Goal: Navigation & Orientation: Find specific page/section

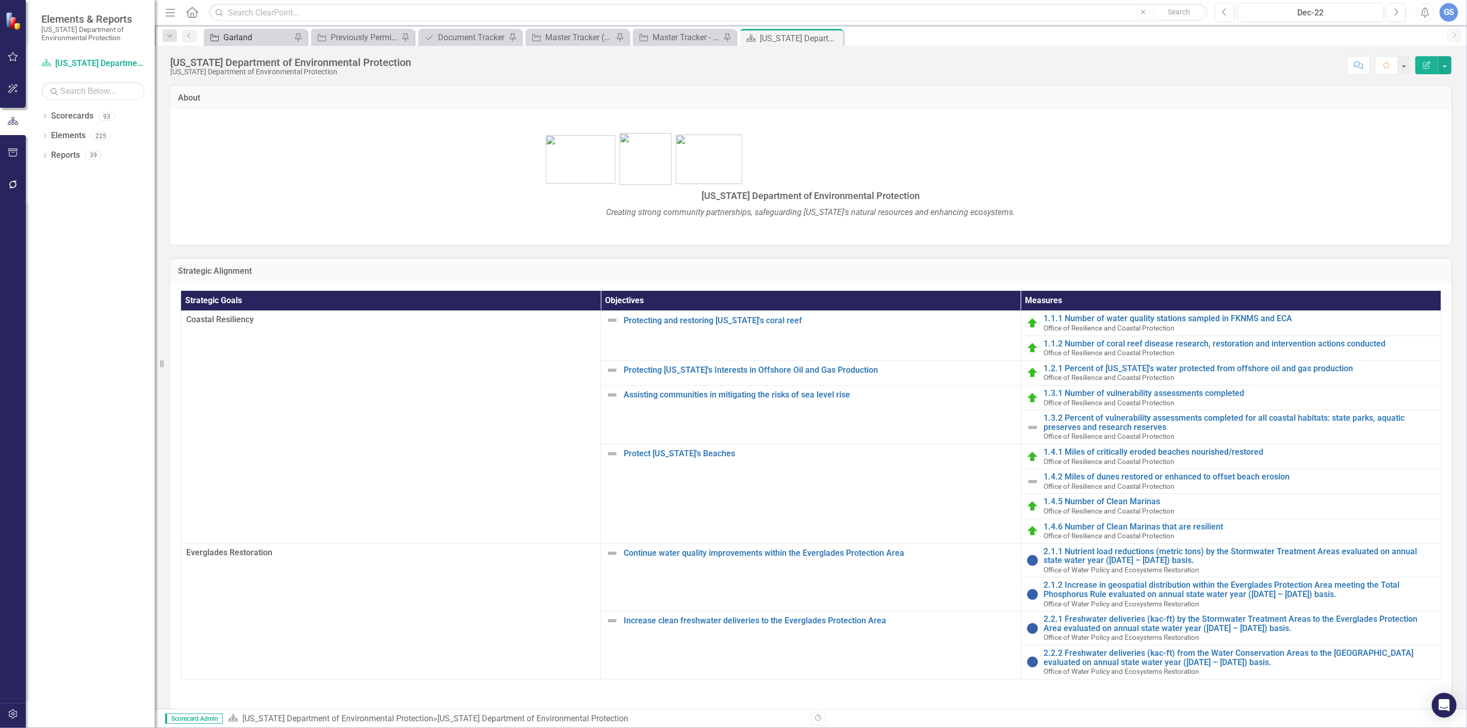
click at [249, 35] on div "Garland" at bounding box center [257, 37] width 68 height 13
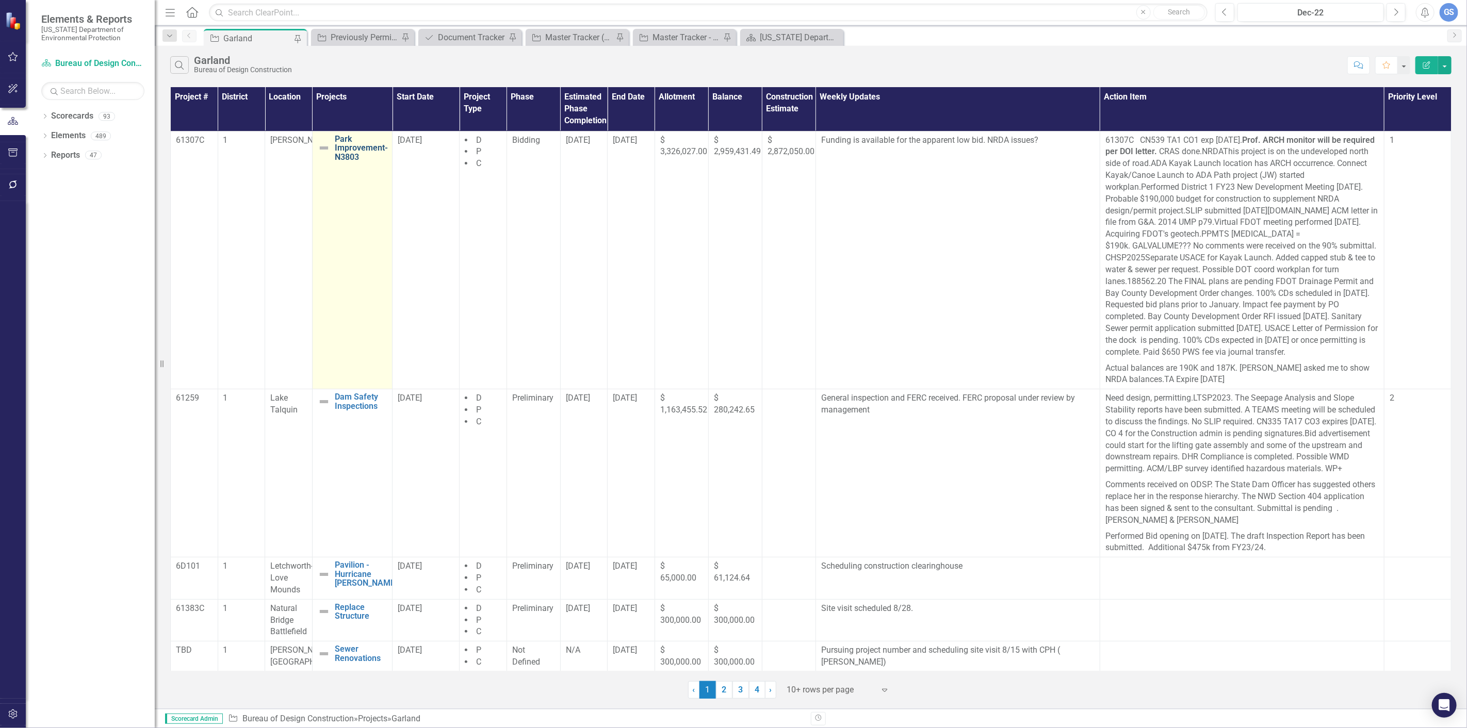
click at [347, 143] on link "Park Improvement-N3803" at bounding box center [361, 148] width 53 height 27
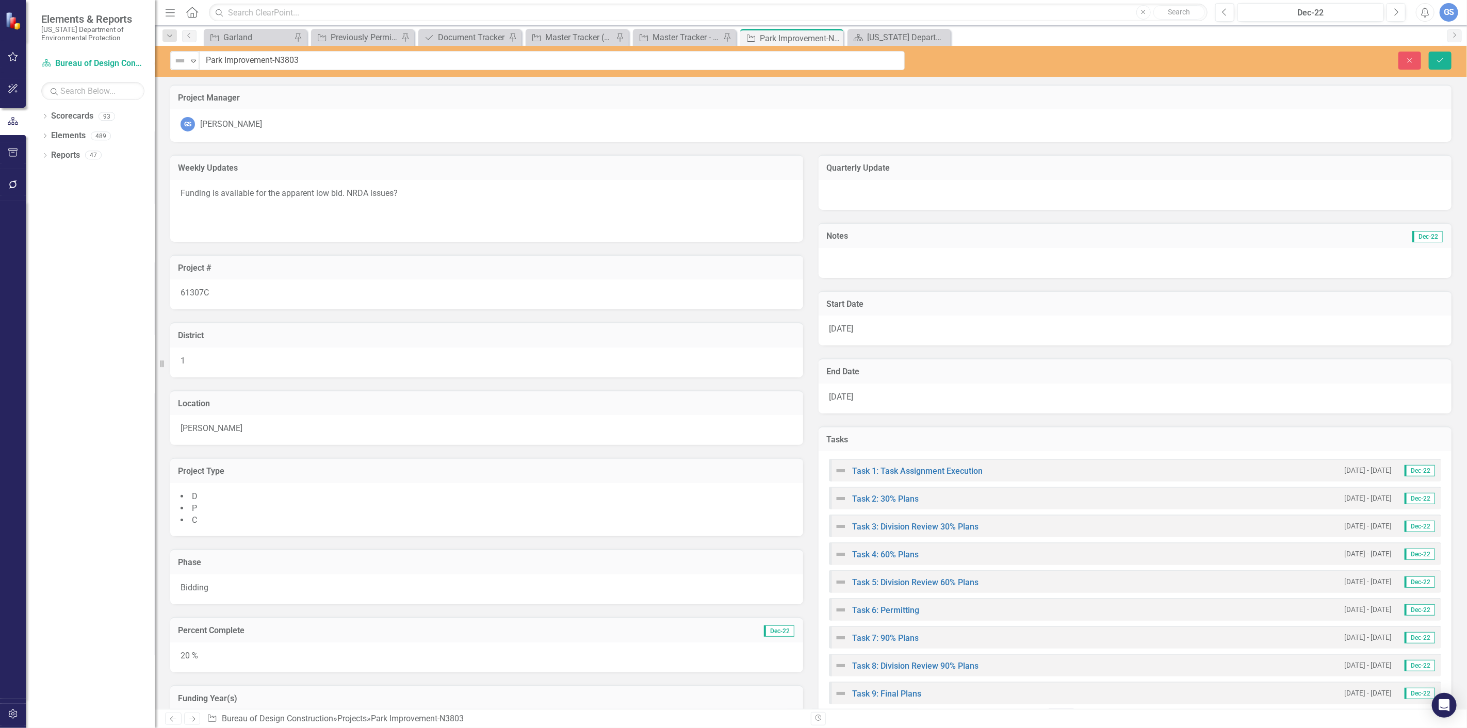
drag, startPoint x: 310, startPoint y: 59, endPoint x: 271, endPoint y: 63, distance: 38.9
drag, startPoint x: 302, startPoint y: 59, endPoint x: 232, endPoint y: 58, distance: 69.6
click at [203, 58] on input "Park Improvement-N3803" at bounding box center [552, 60] width 705 height 19
click at [335, 58] on input "Park Improvement-N3803" at bounding box center [552, 60] width 705 height 19
drag, startPoint x: 308, startPoint y: 58, endPoint x: 203, endPoint y: 59, distance: 105.2
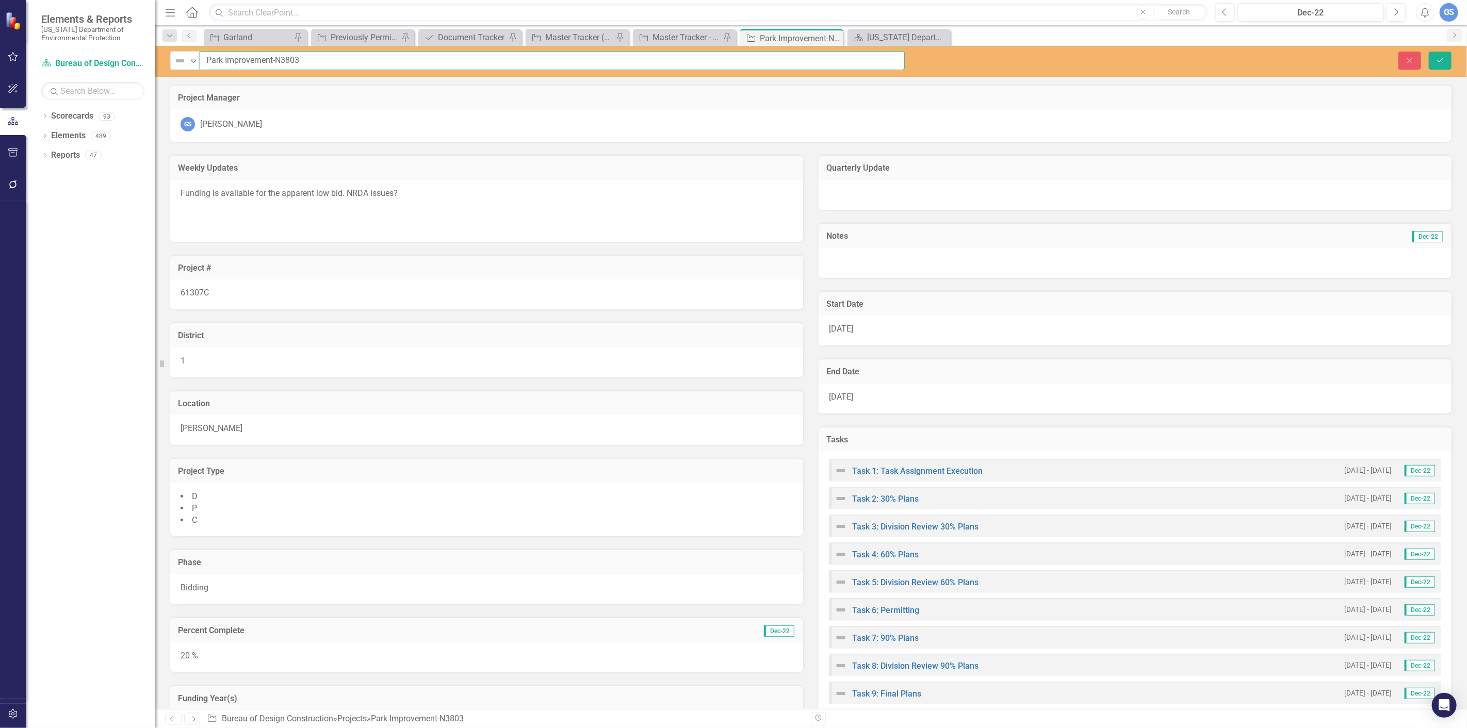
click at [203, 59] on input "Park Improvement-N3803" at bounding box center [552, 60] width 705 height 19
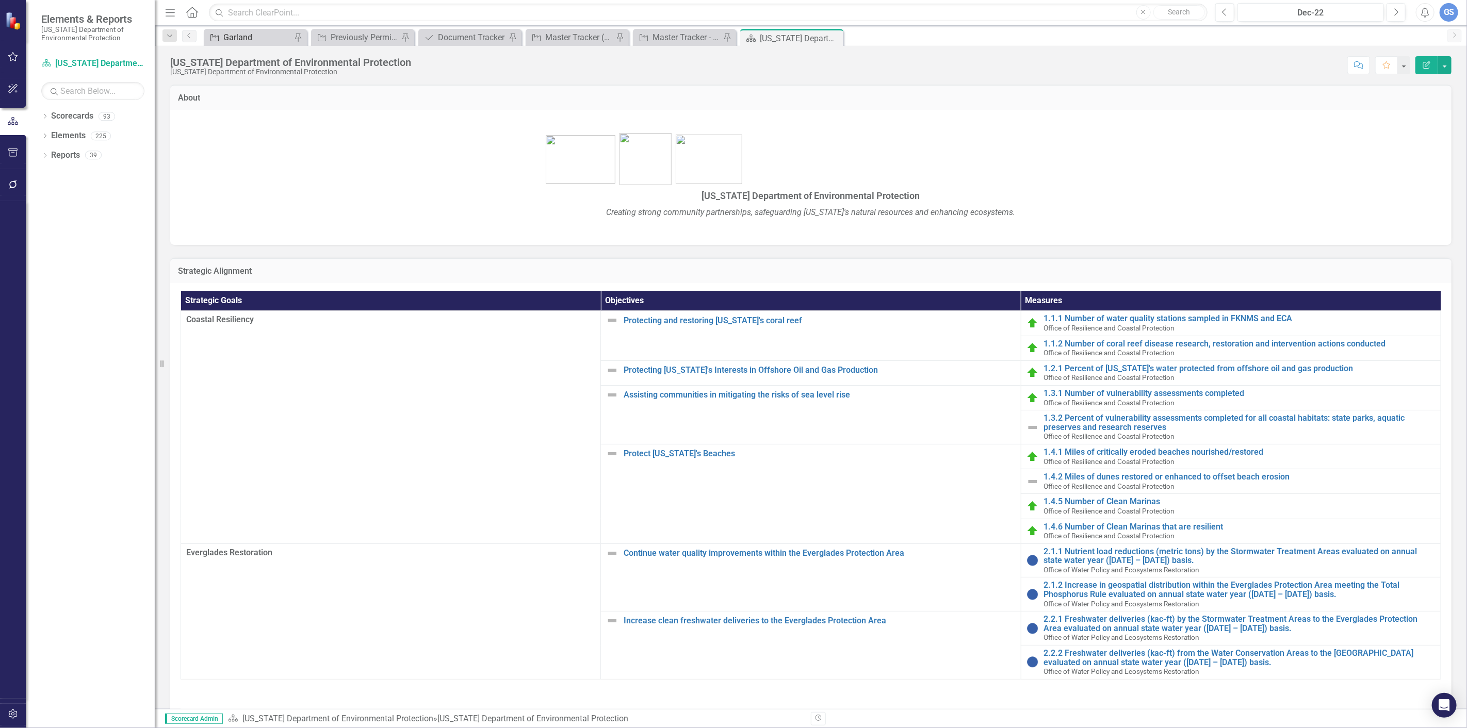
click at [233, 38] on div "Garland" at bounding box center [257, 37] width 68 height 13
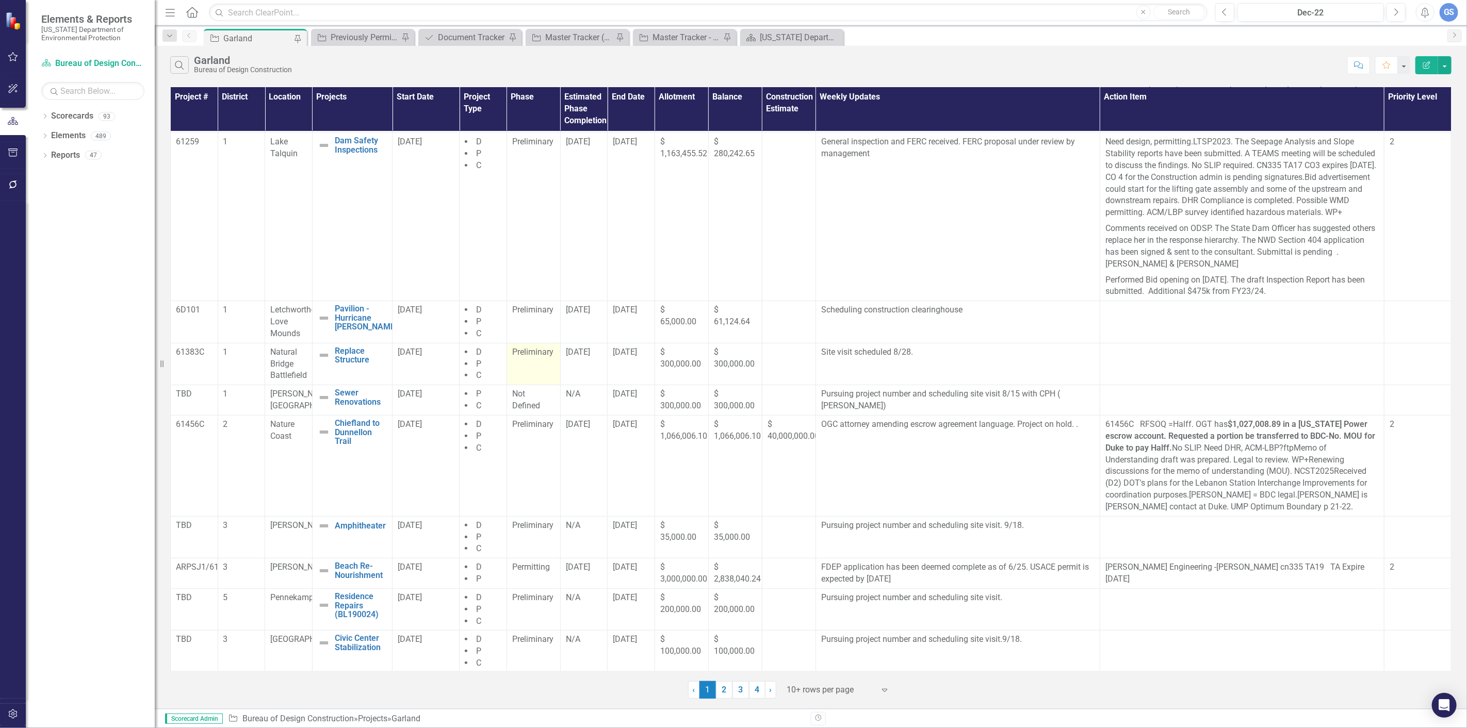
scroll to position [271, 0]
click at [758, 689] on link "4" at bounding box center [757, 690] width 17 height 18
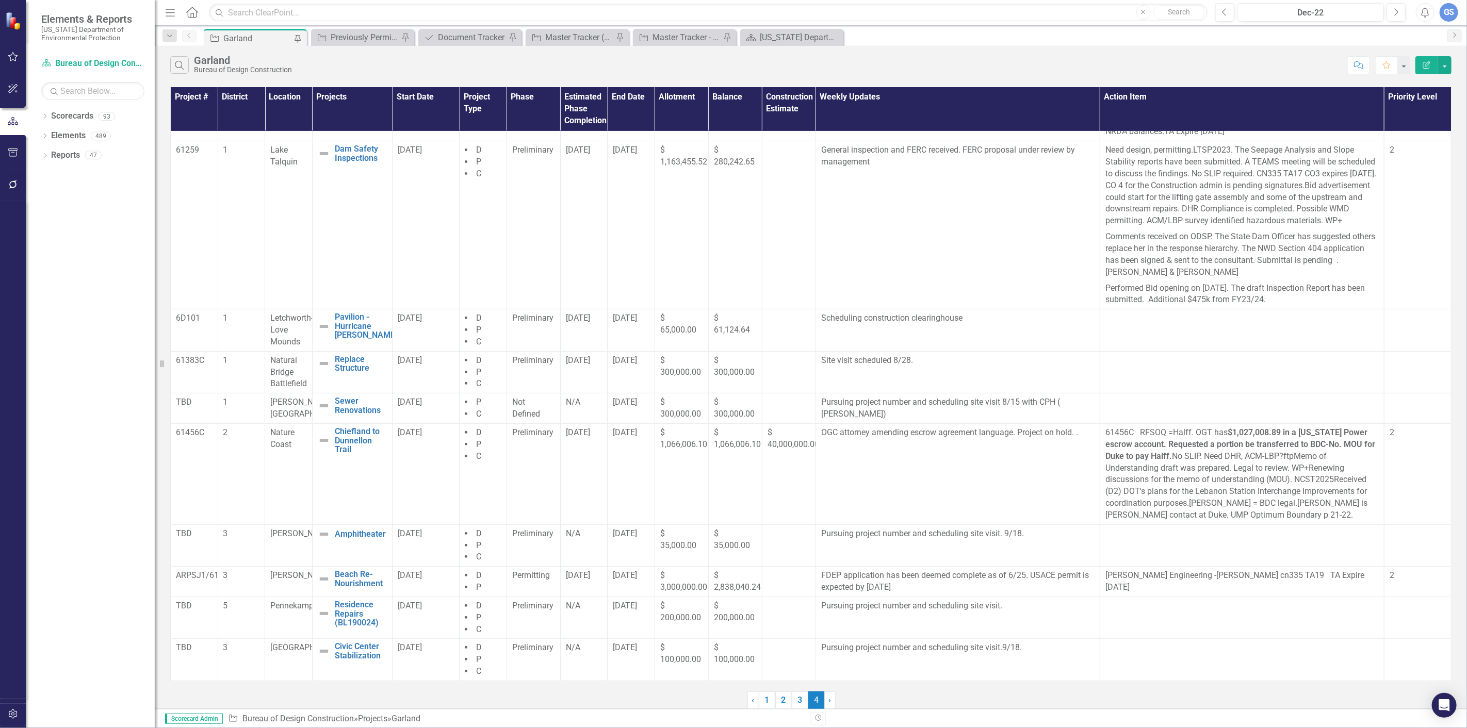
scroll to position [0, 0]
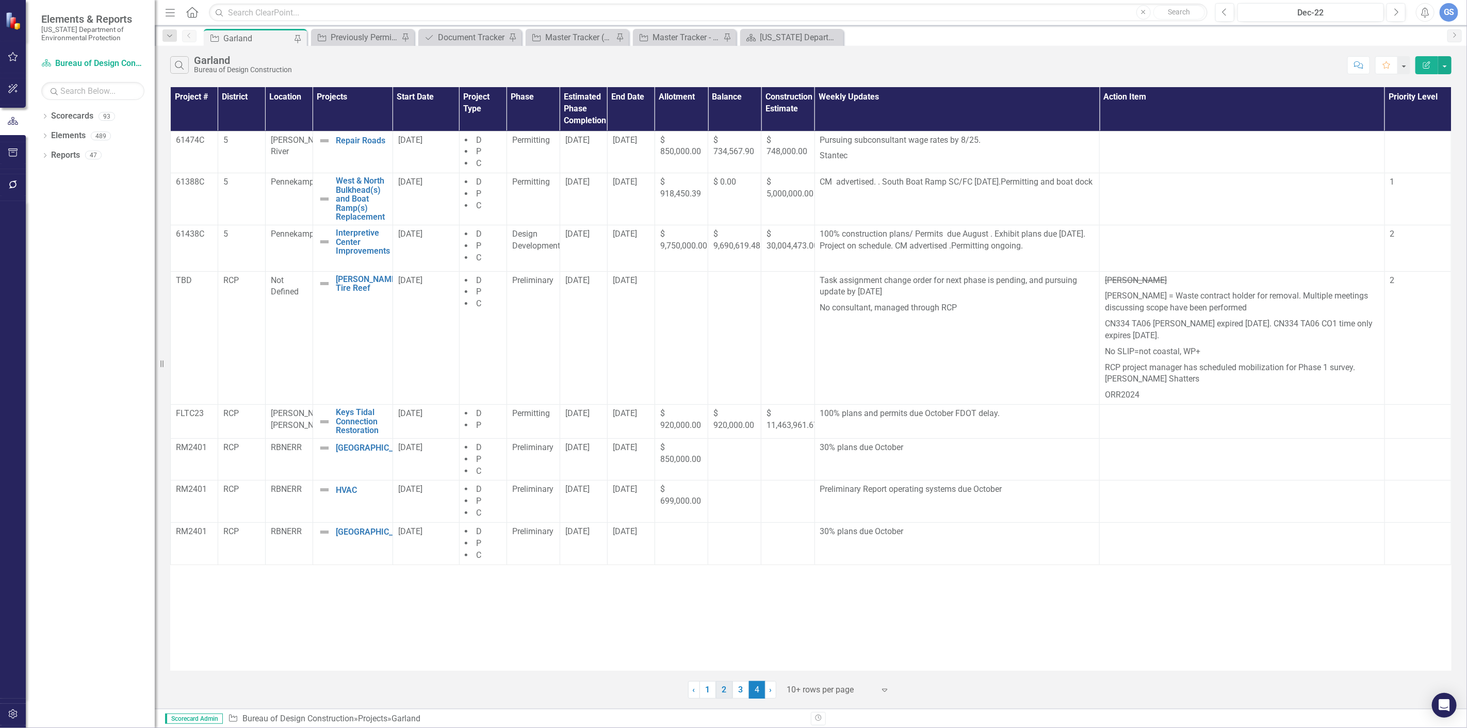
click at [722, 687] on link "2" at bounding box center [724, 690] width 17 height 18
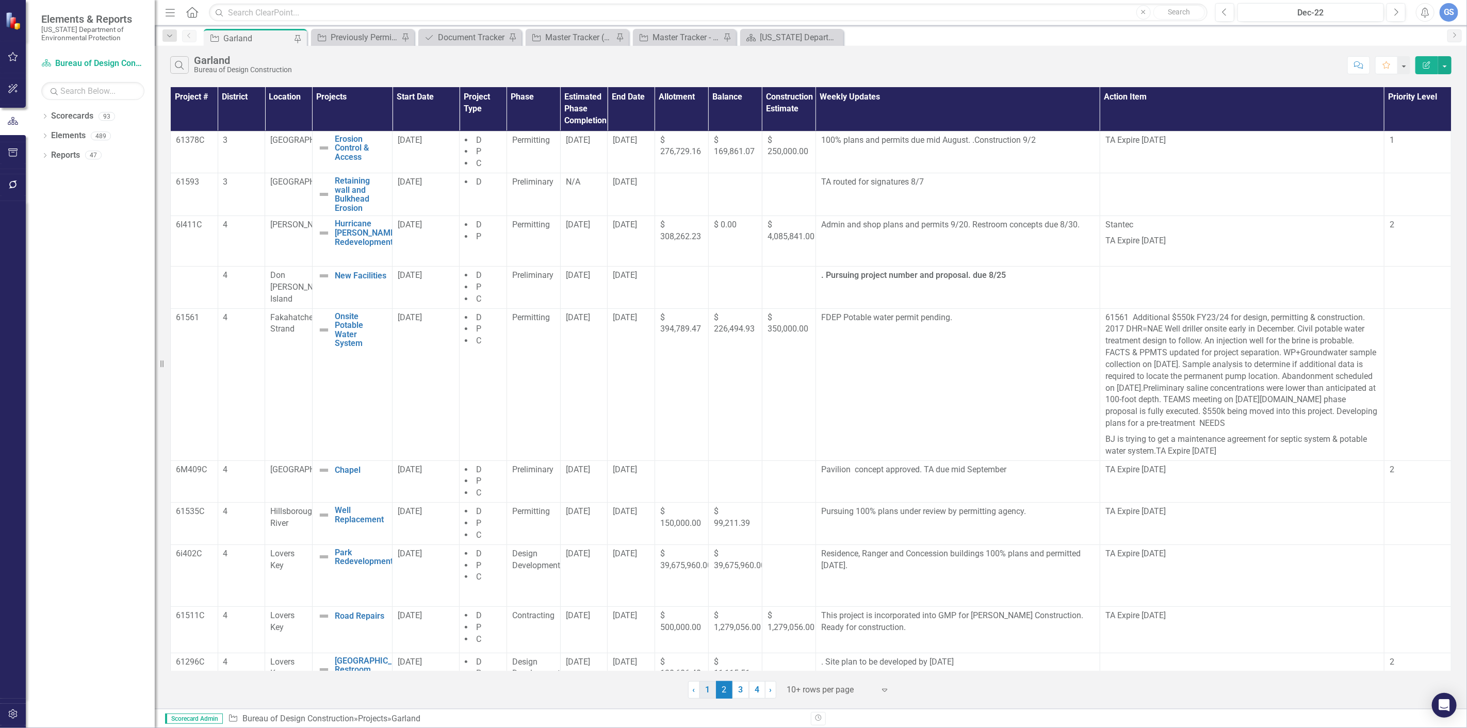
click at [708, 689] on link "1" at bounding box center [707, 690] width 17 height 18
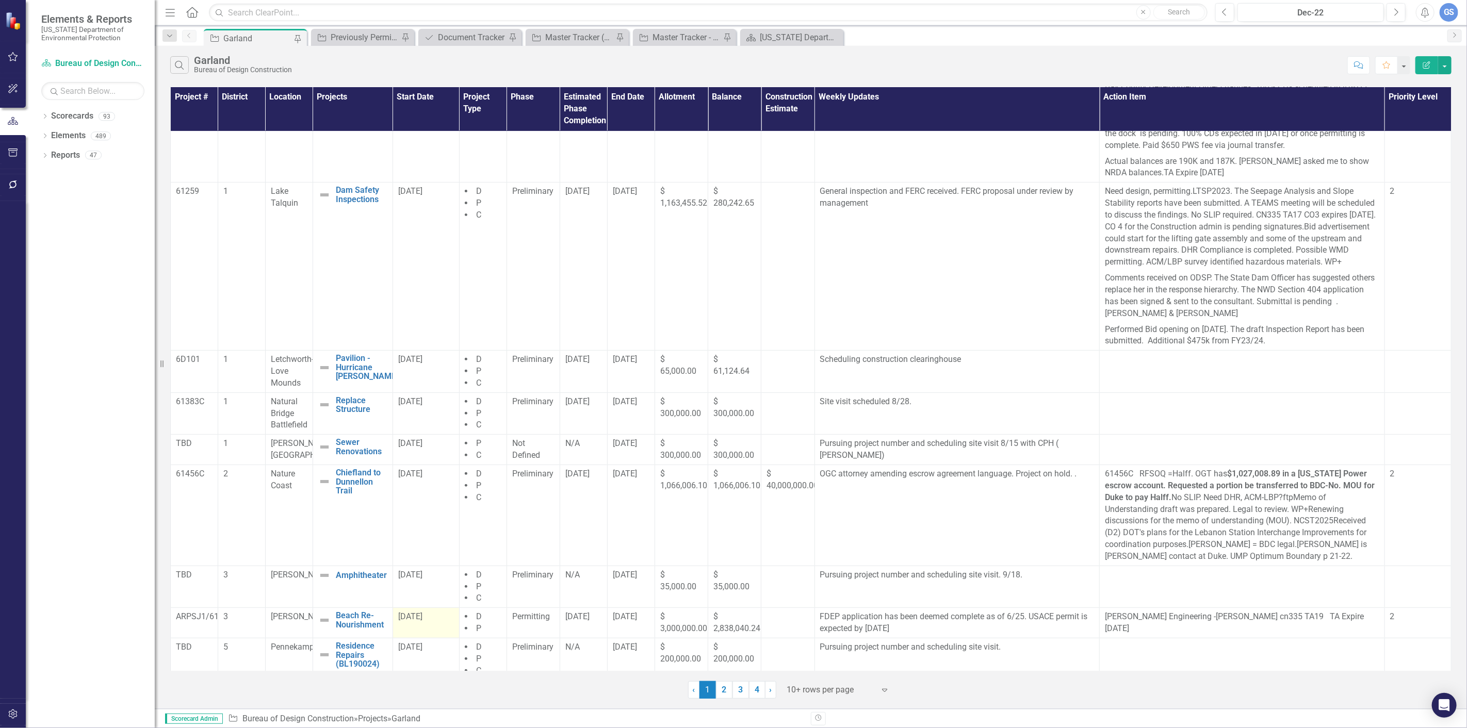
scroll to position [271, 0]
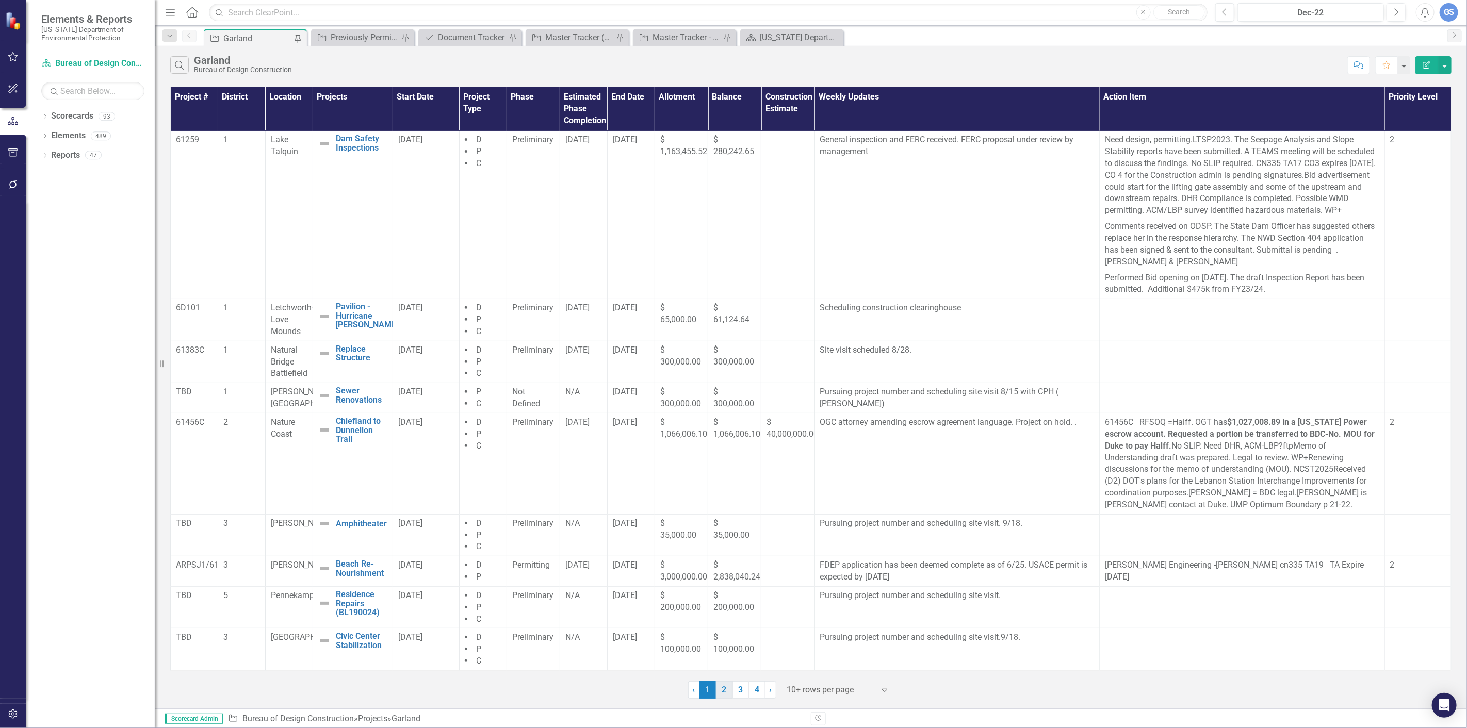
click at [727, 687] on link "2" at bounding box center [724, 690] width 17 height 18
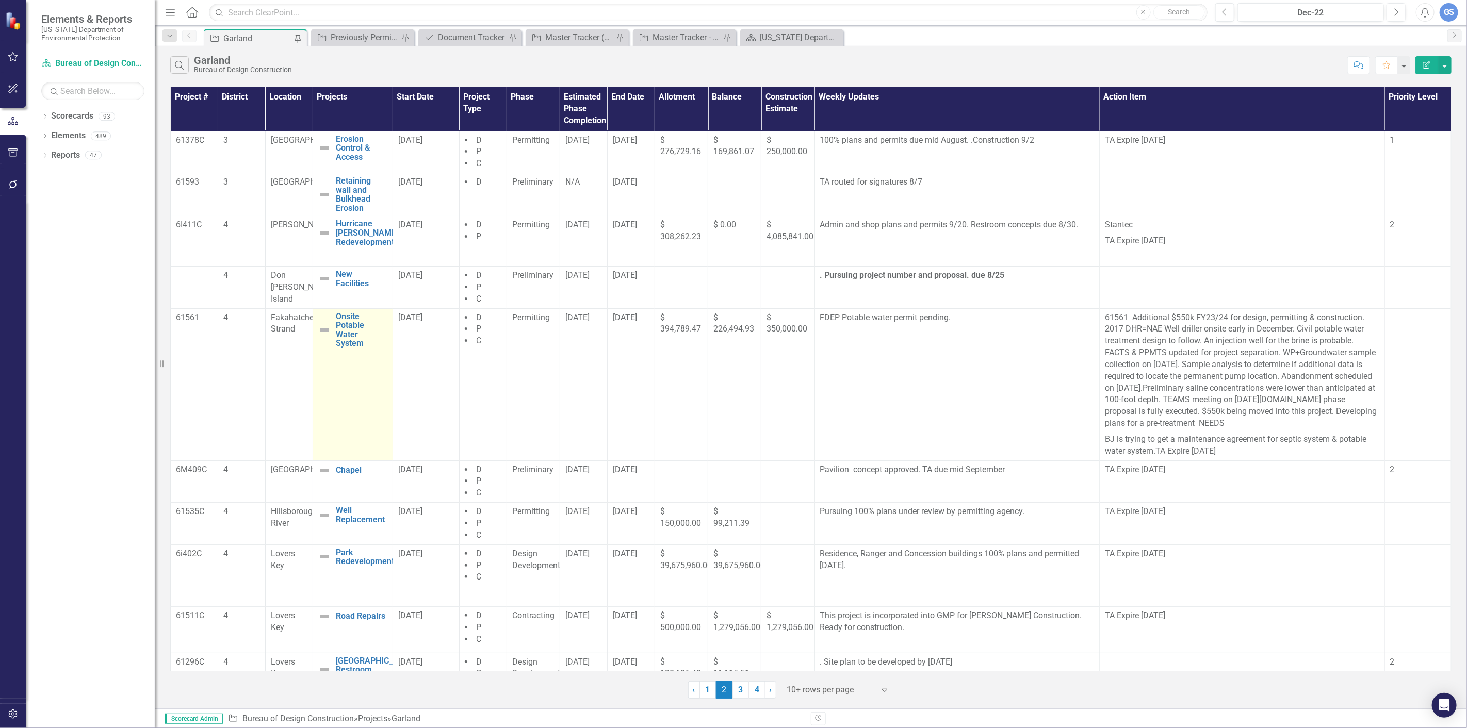
scroll to position [17, 0]
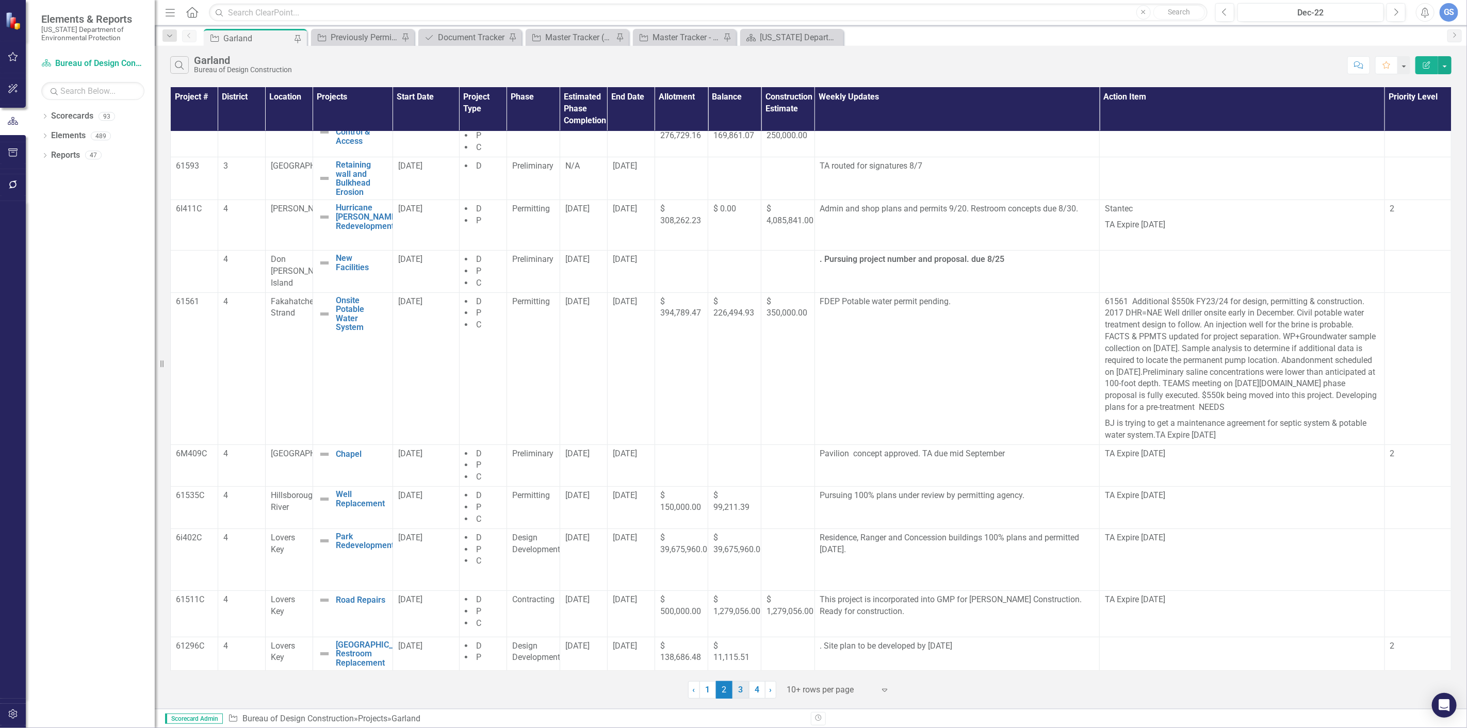
click at [738, 687] on link "3" at bounding box center [740, 690] width 17 height 18
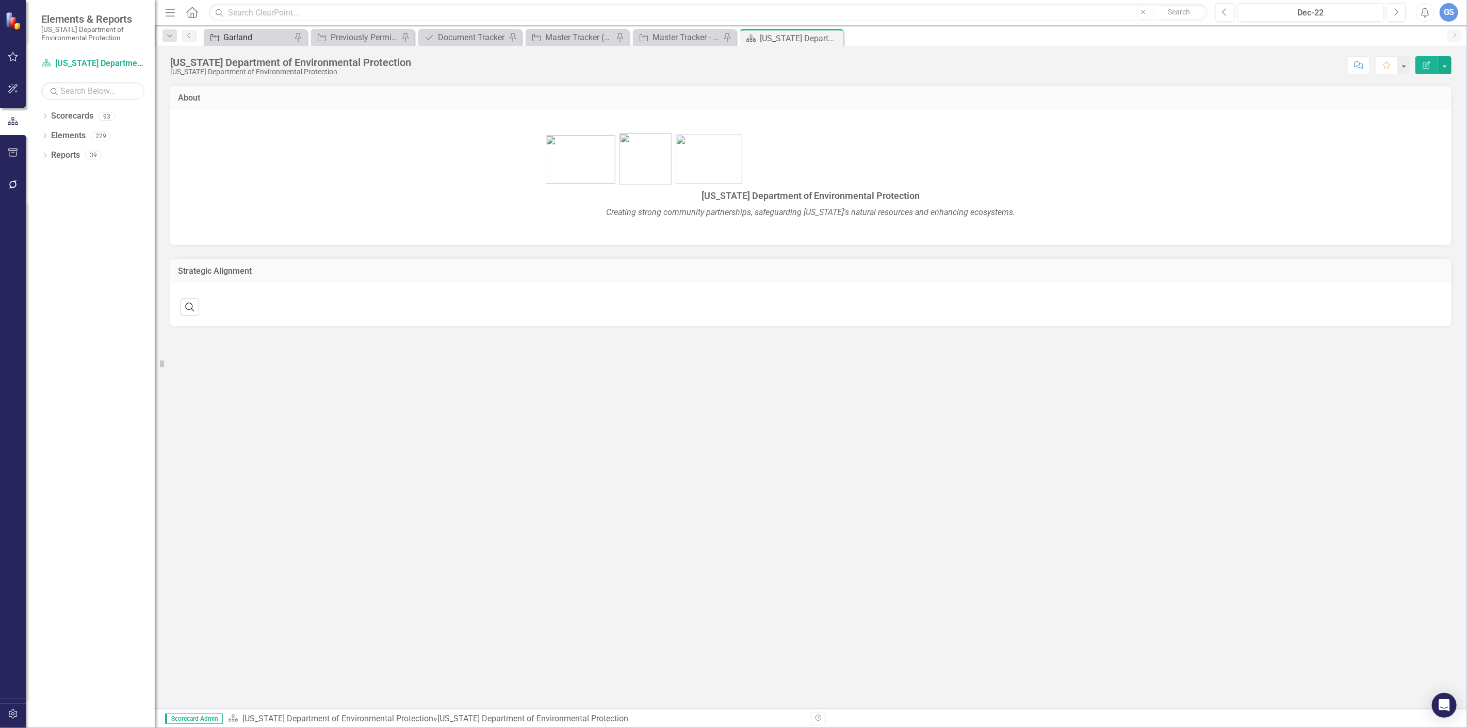
click at [262, 32] on div "Garland" at bounding box center [257, 37] width 68 height 13
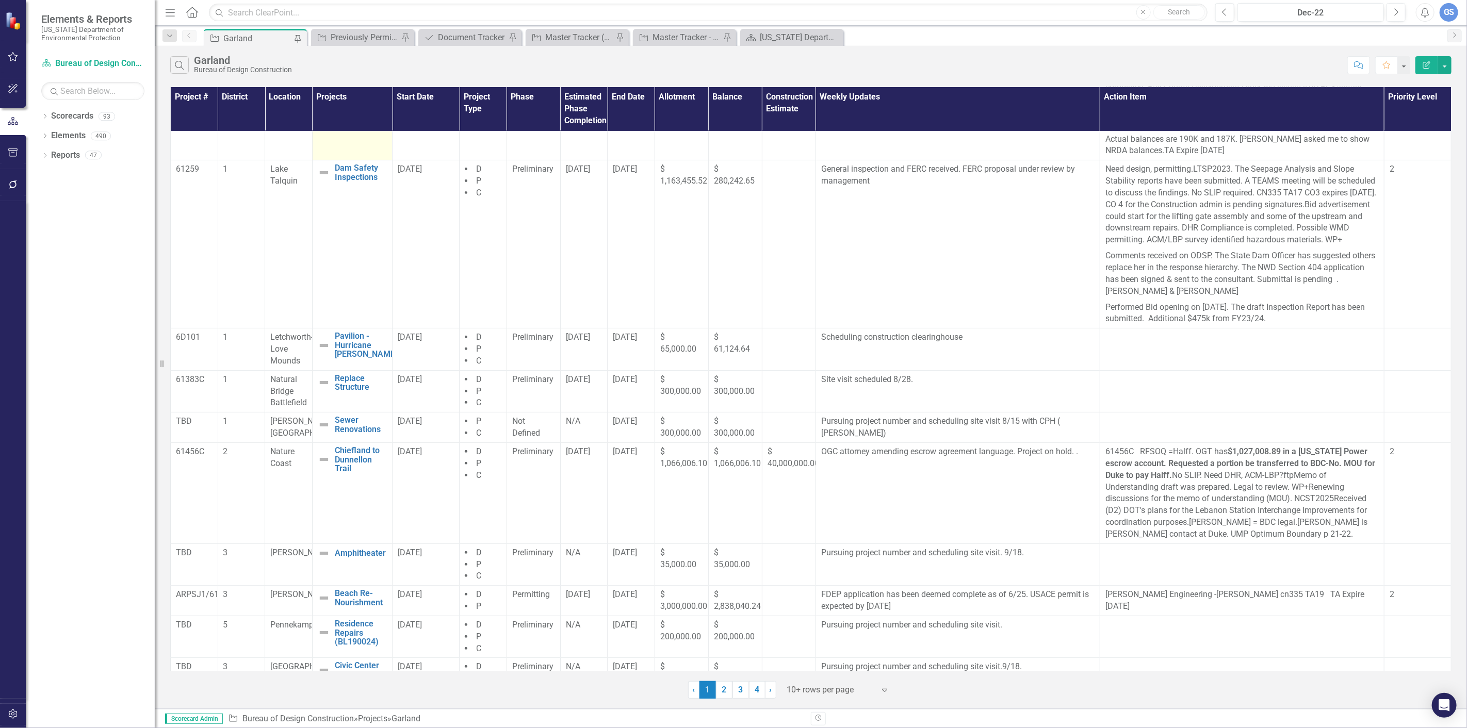
scroll to position [271, 0]
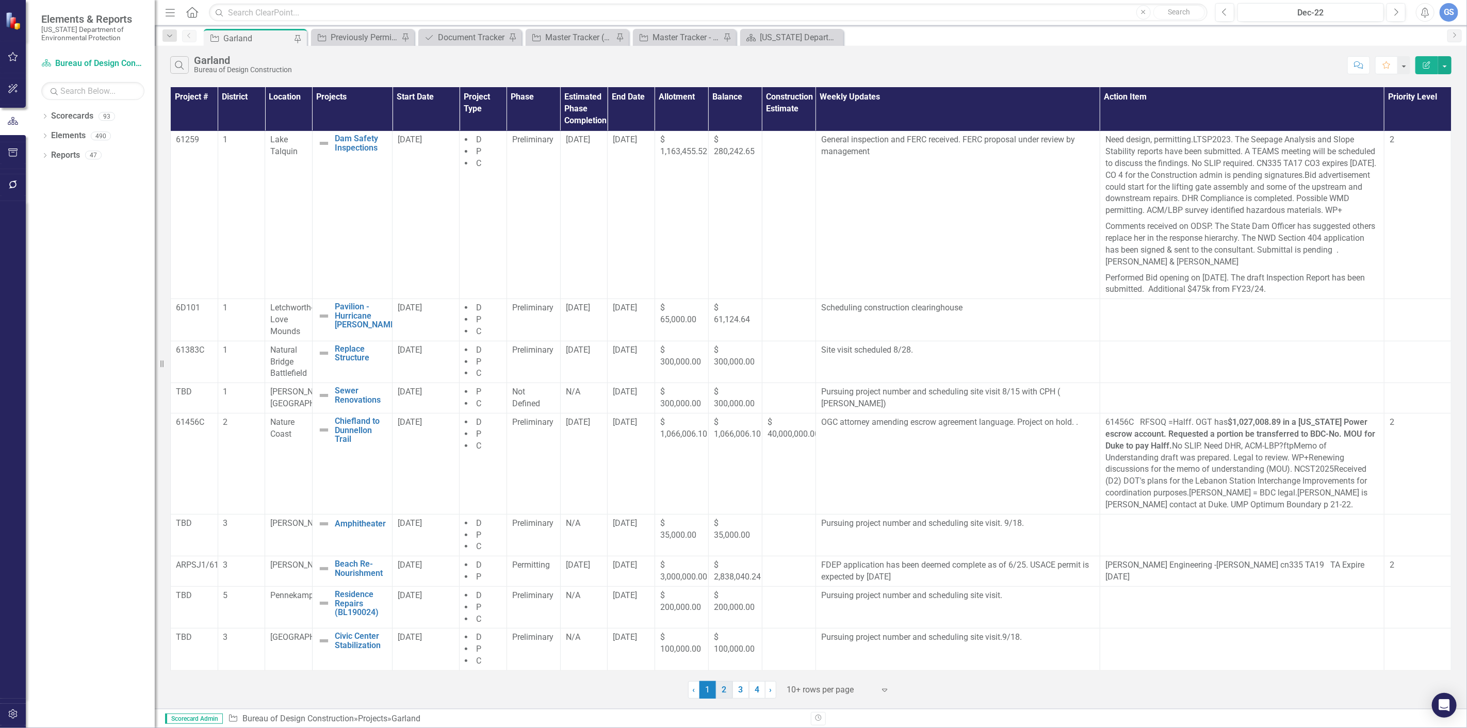
click at [722, 689] on link "2" at bounding box center [724, 690] width 17 height 18
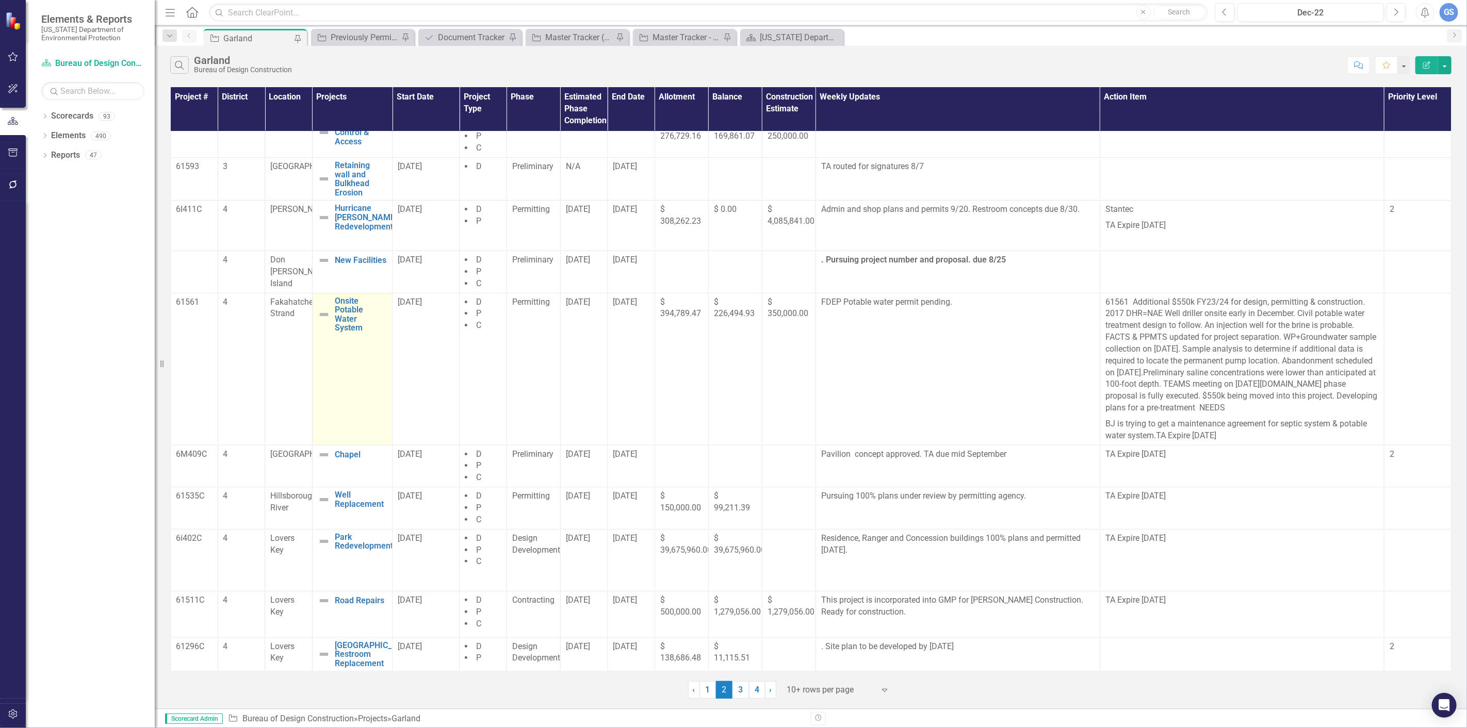
scroll to position [17, 0]
click at [738, 687] on link "3" at bounding box center [740, 690] width 17 height 18
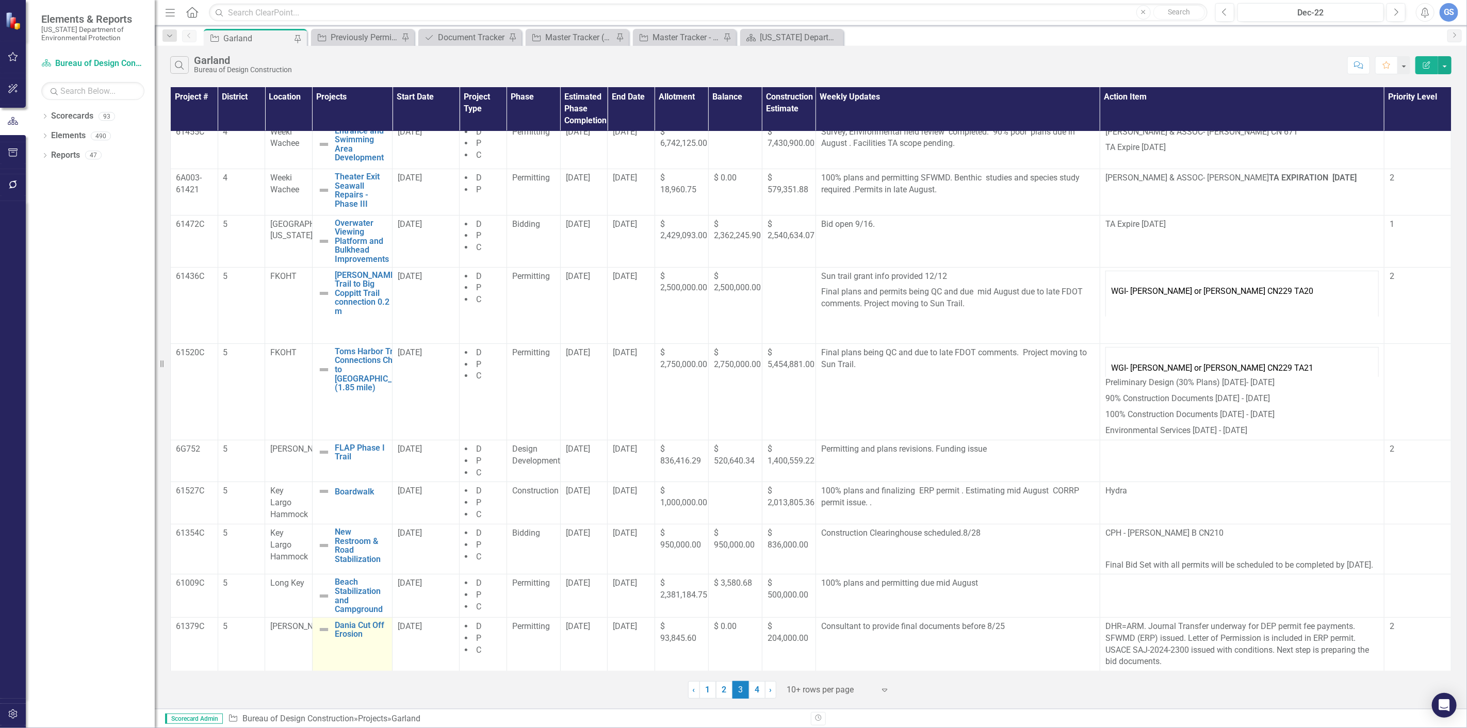
scroll to position [22, 0]
click at [760, 687] on link "4" at bounding box center [757, 690] width 17 height 18
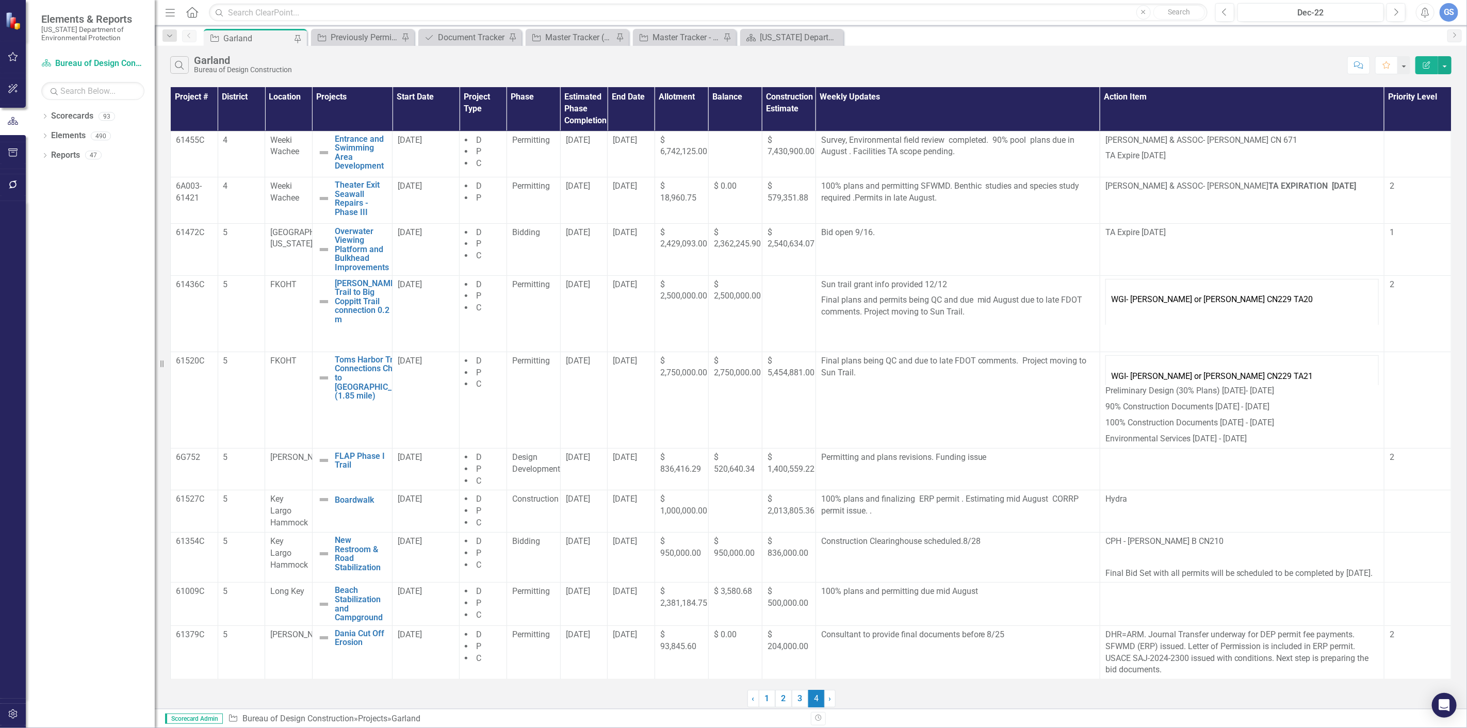
scroll to position [0, 0]
